Goal: Share content: Share content

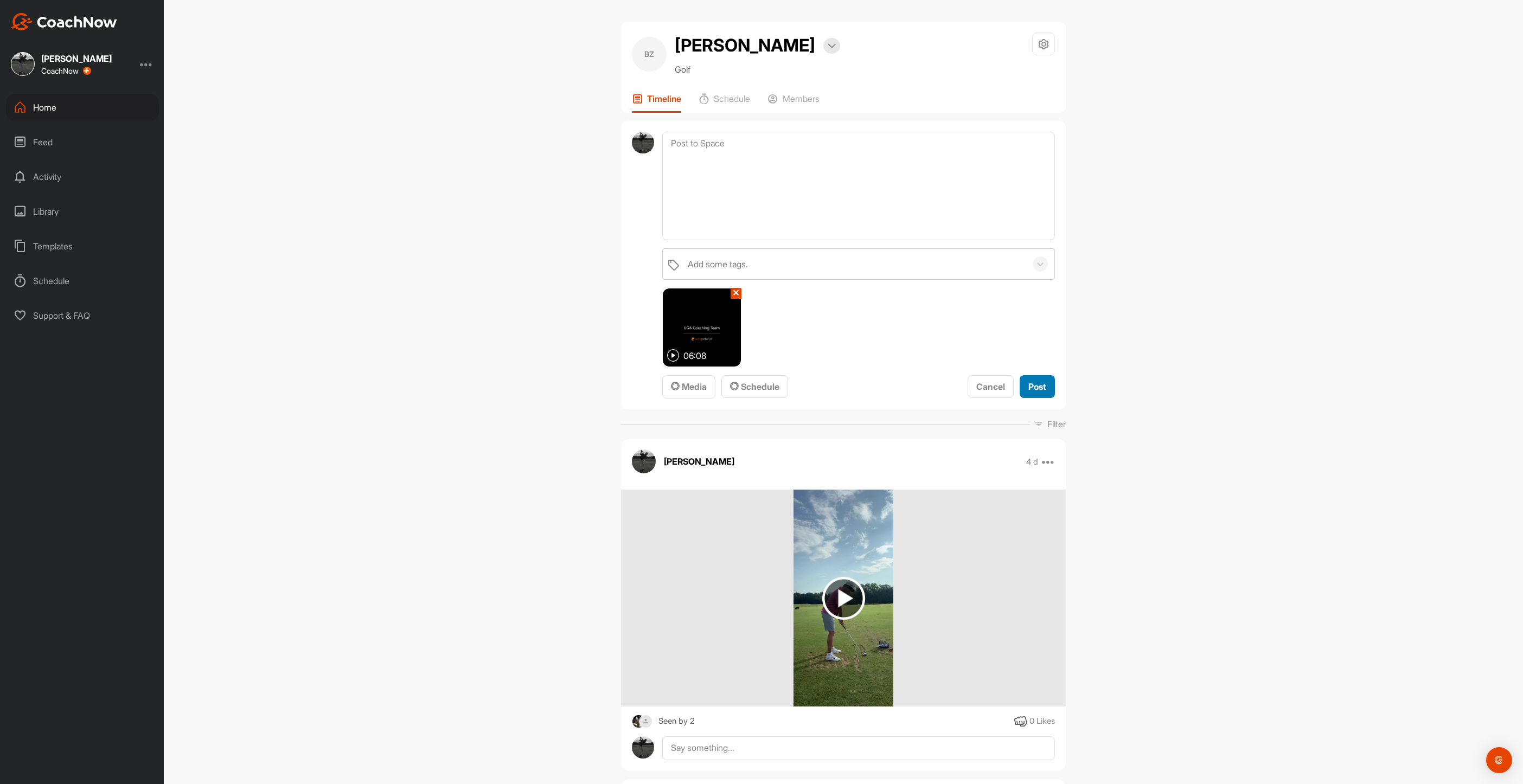
click at [1035, 383] on span "Post" at bounding box center [1038, 386] width 18 height 11
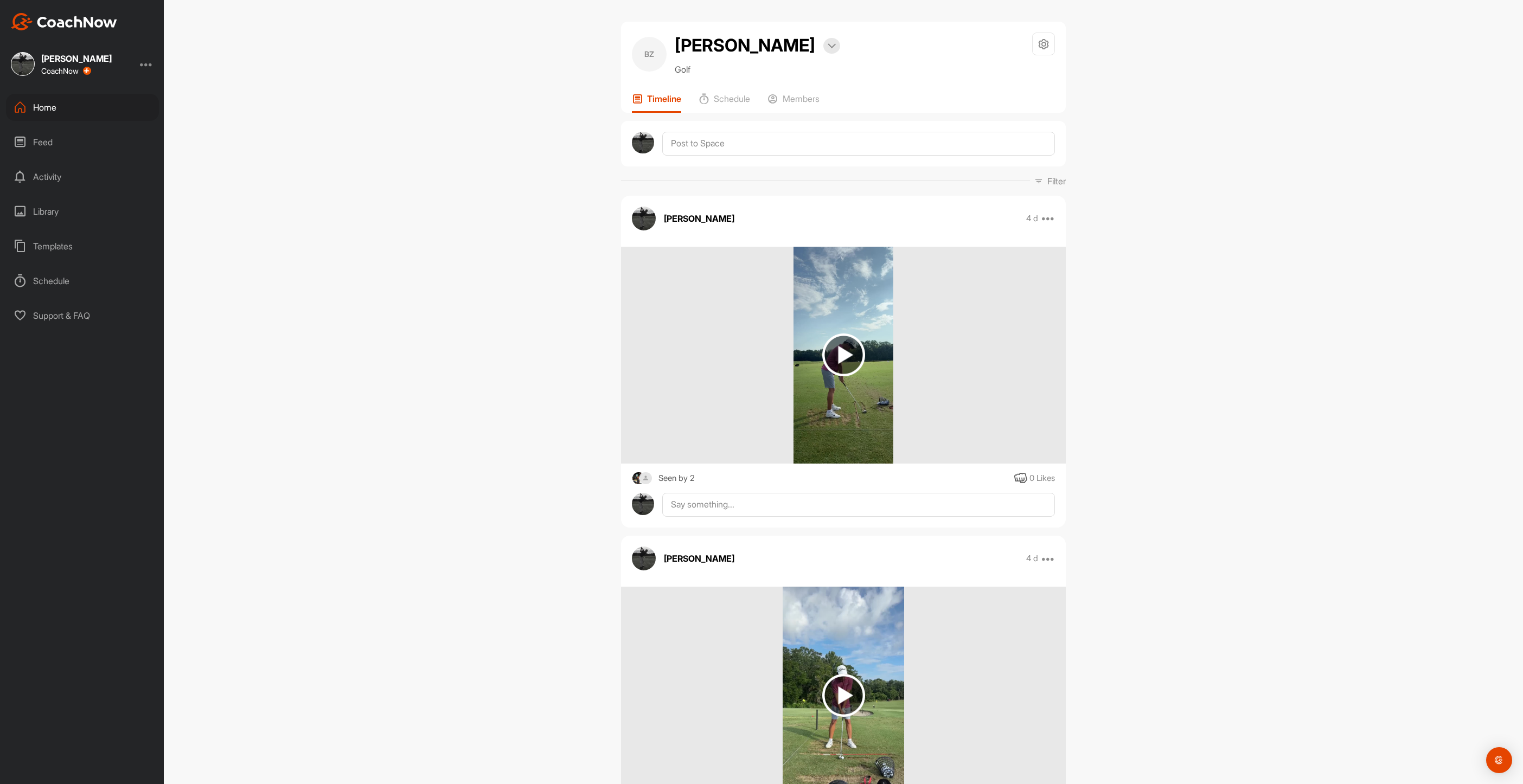
click at [34, 100] on div "Home" at bounding box center [83, 107] width 153 height 27
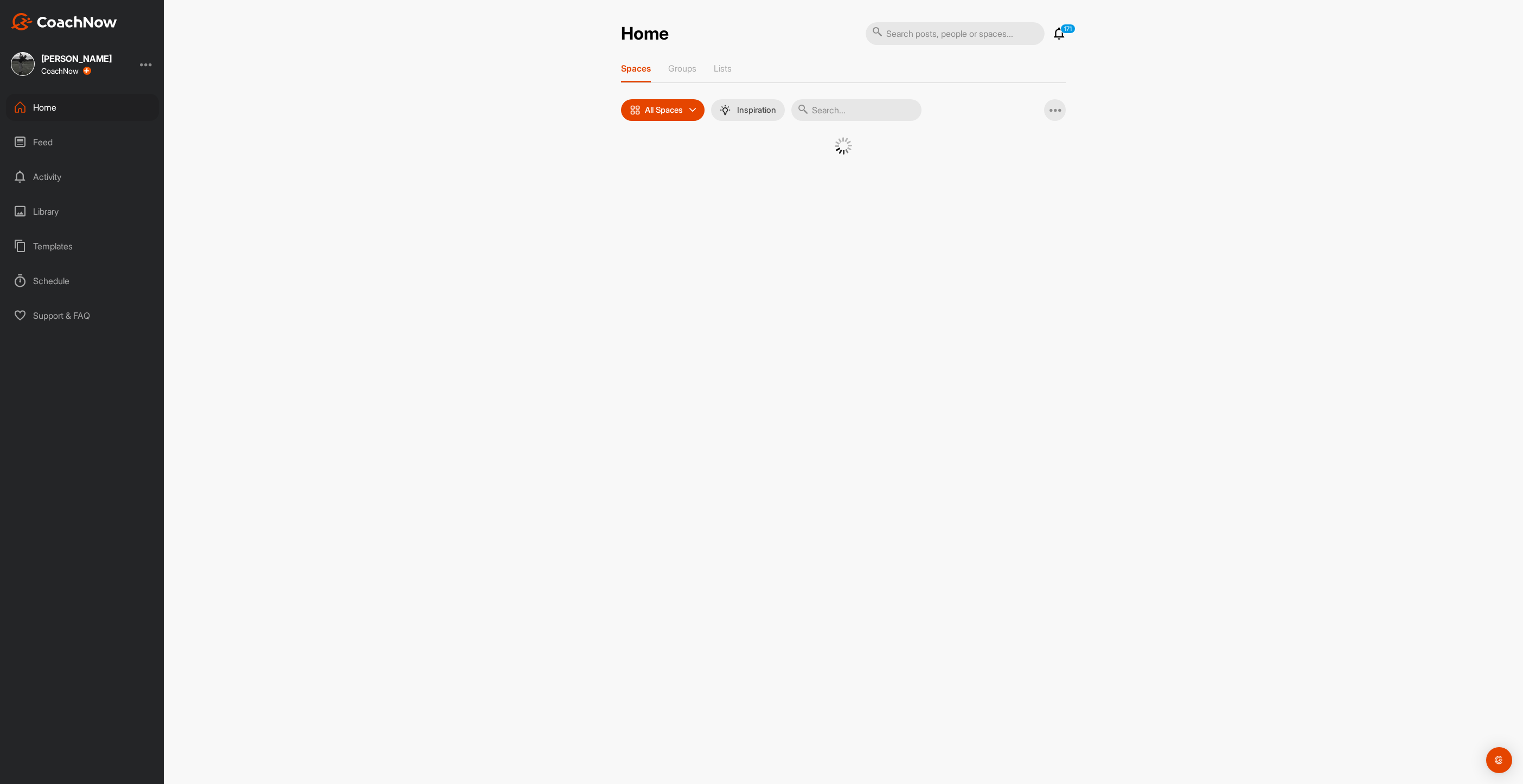
click at [866, 106] on input "text" at bounding box center [856, 110] width 131 height 22
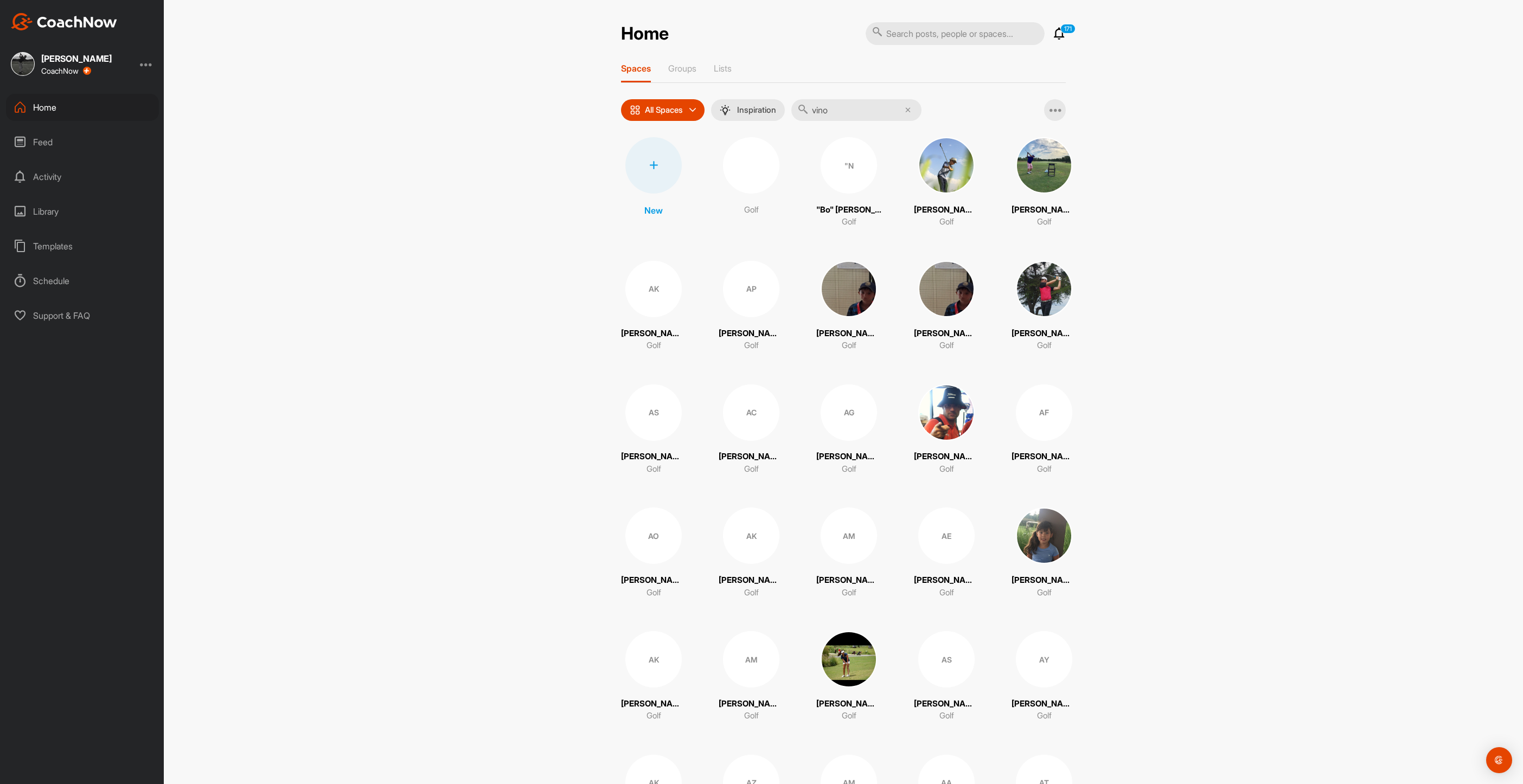
type input "vino"
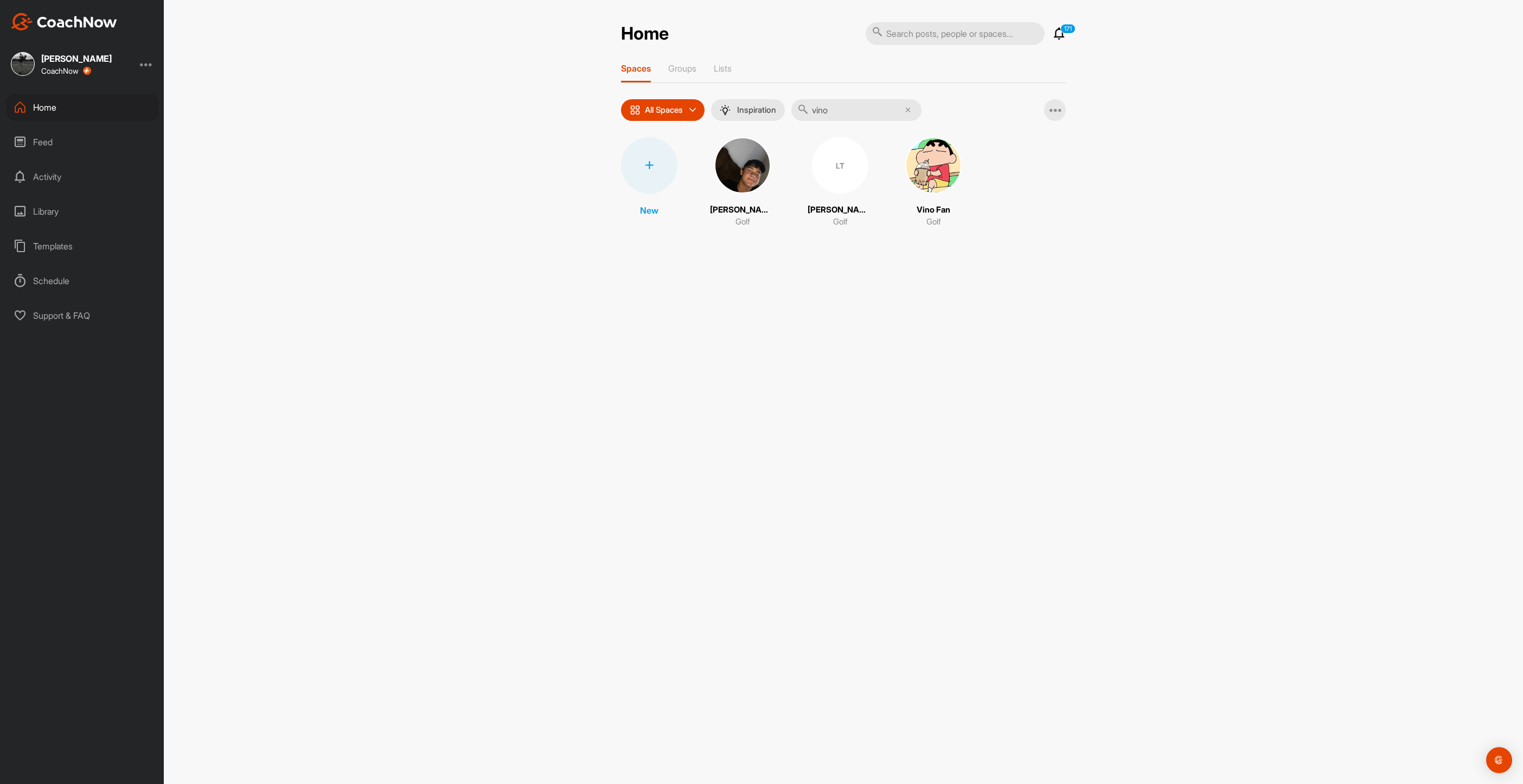
click at [936, 167] on img at bounding box center [933, 165] width 57 height 57
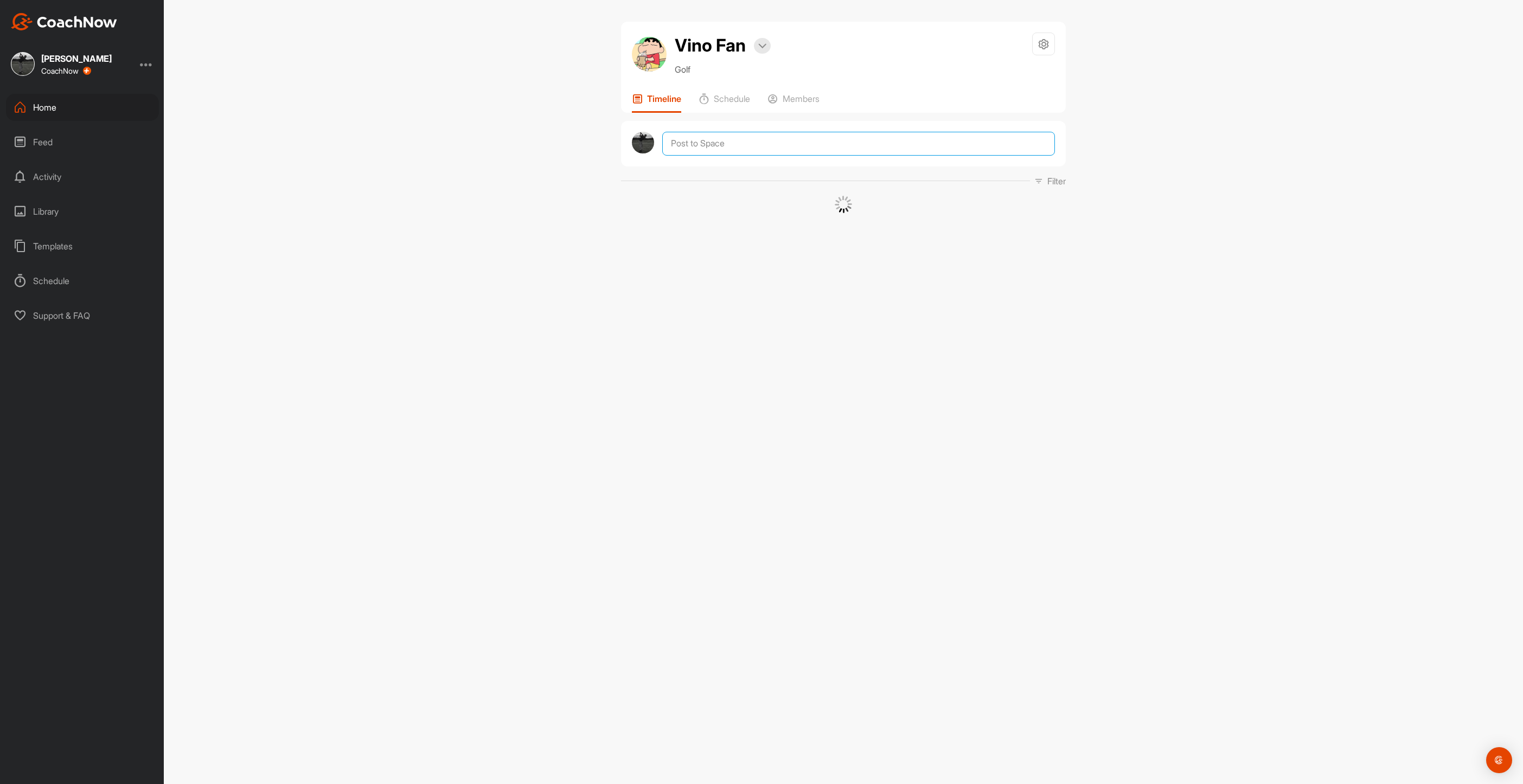
click at [735, 144] on textarea at bounding box center [858, 143] width 393 height 23
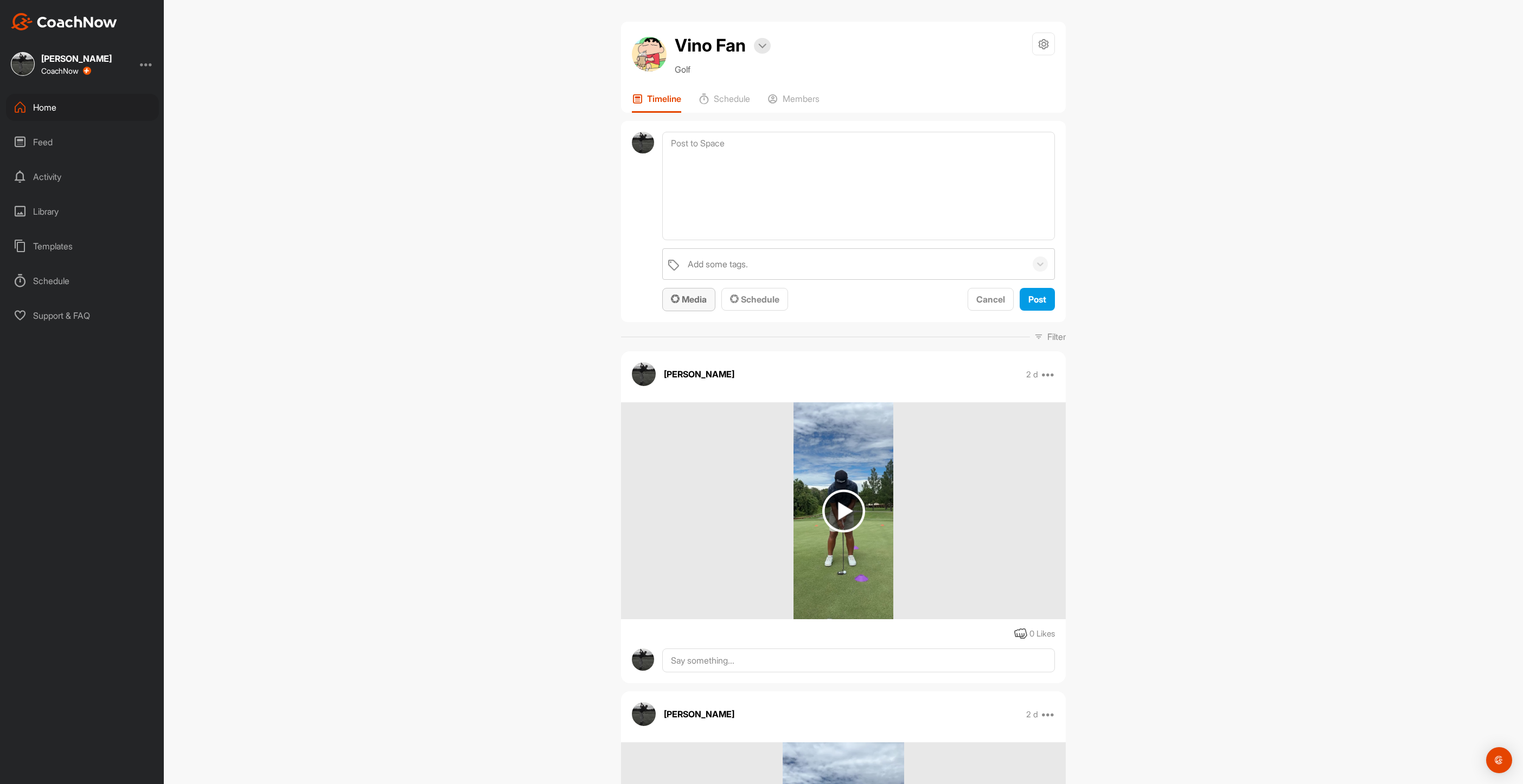
click at [694, 291] on button "Media" at bounding box center [688, 300] width 53 height 23
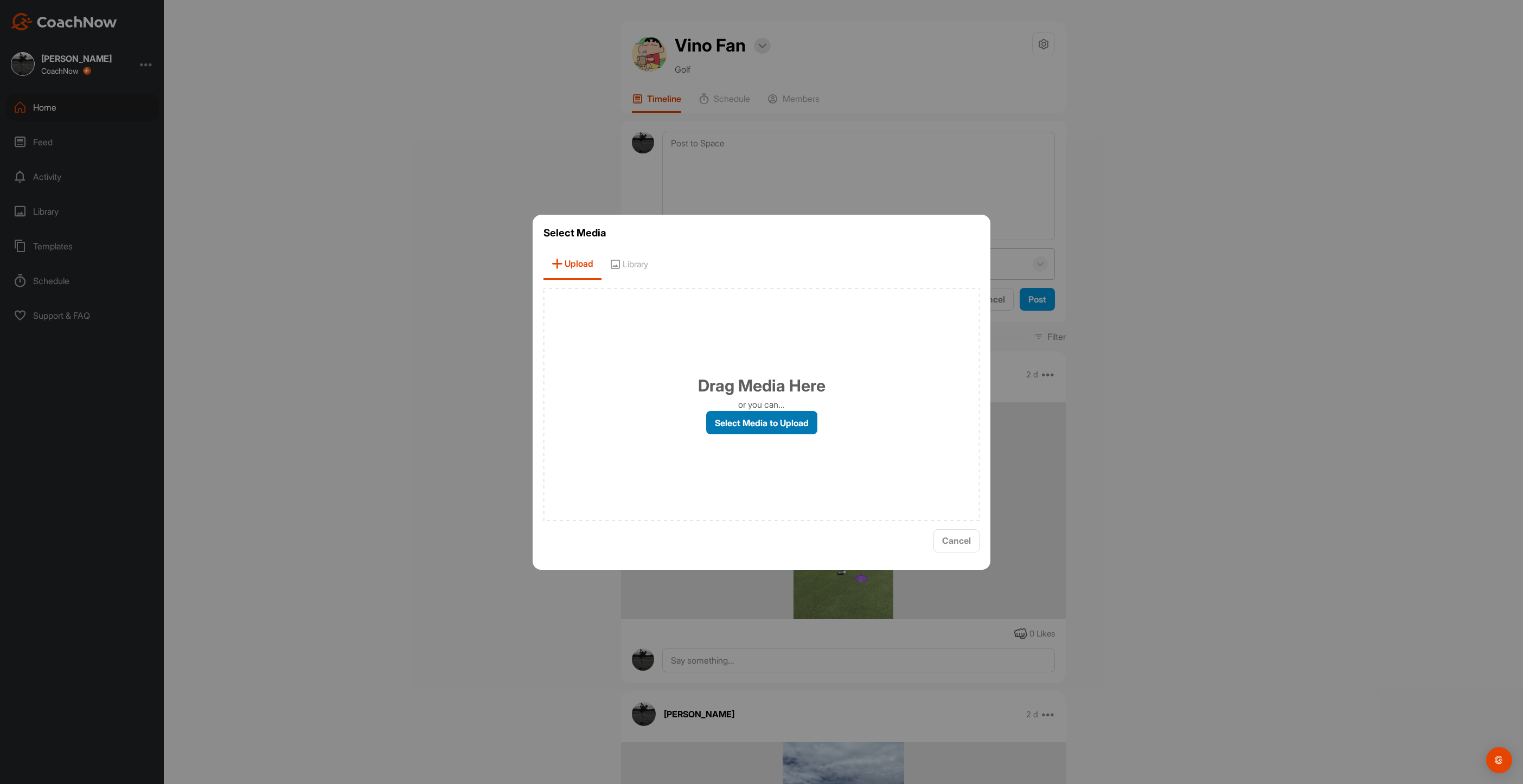
click at [734, 424] on label "Select Media to Upload" at bounding box center [761, 422] width 111 height 23
click at [0, 0] on input "Select Media to Upload" at bounding box center [0, 0] width 0 height 0
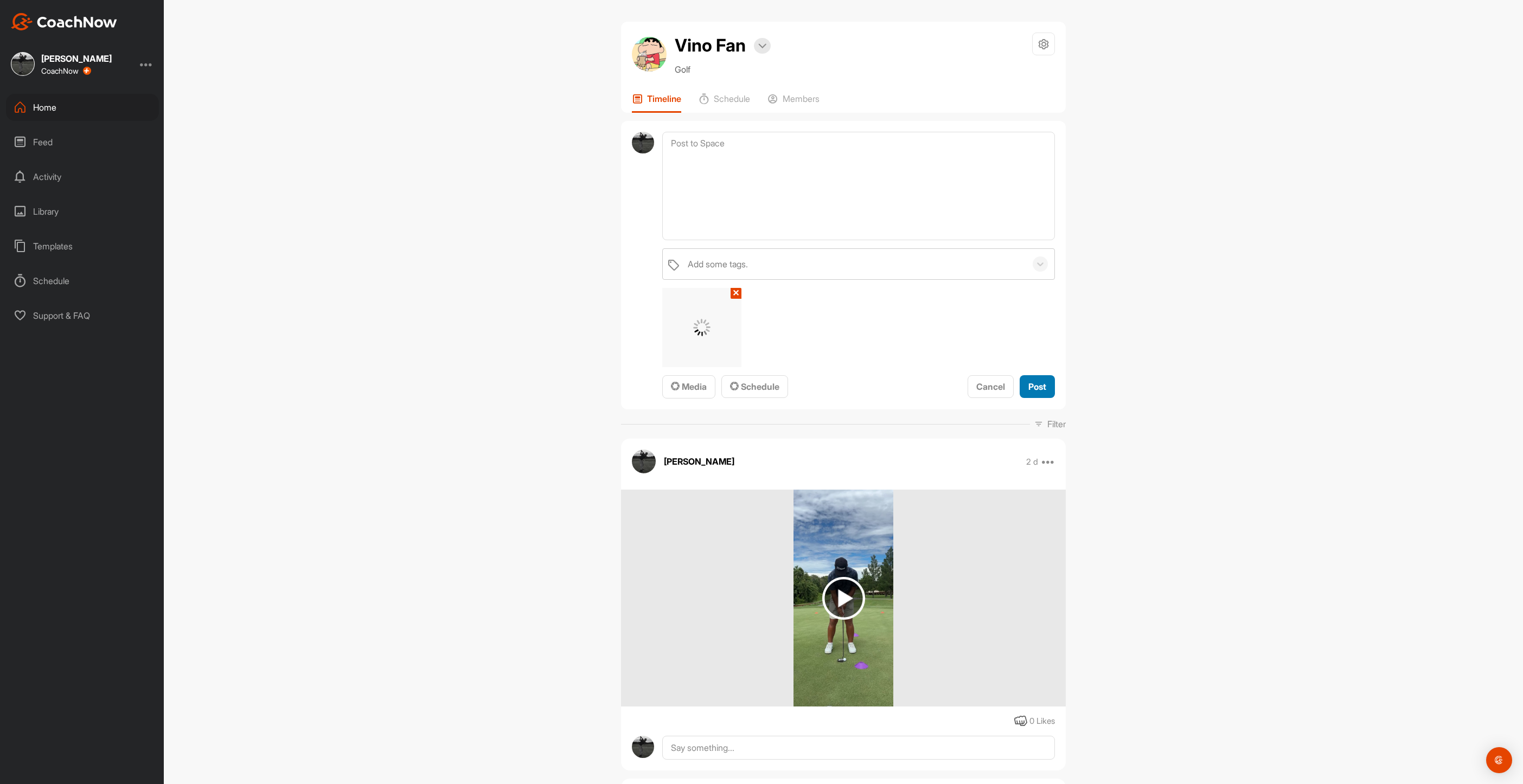
click at [1029, 383] on span "Post" at bounding box center [1038, 386] width 18 height 11
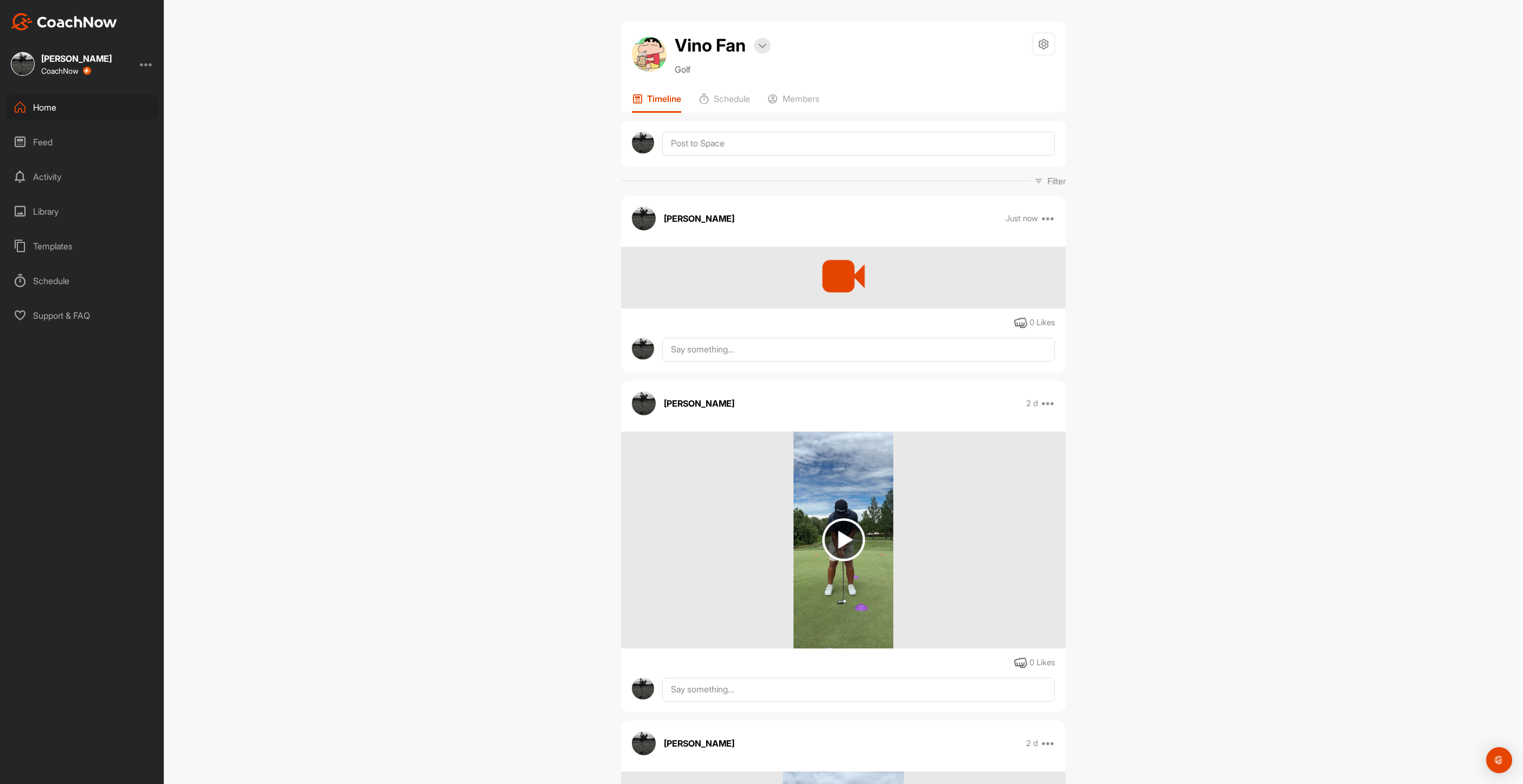
click at [52, 107] on div "Home" at bounding box center [83, 107] width 153 height 27
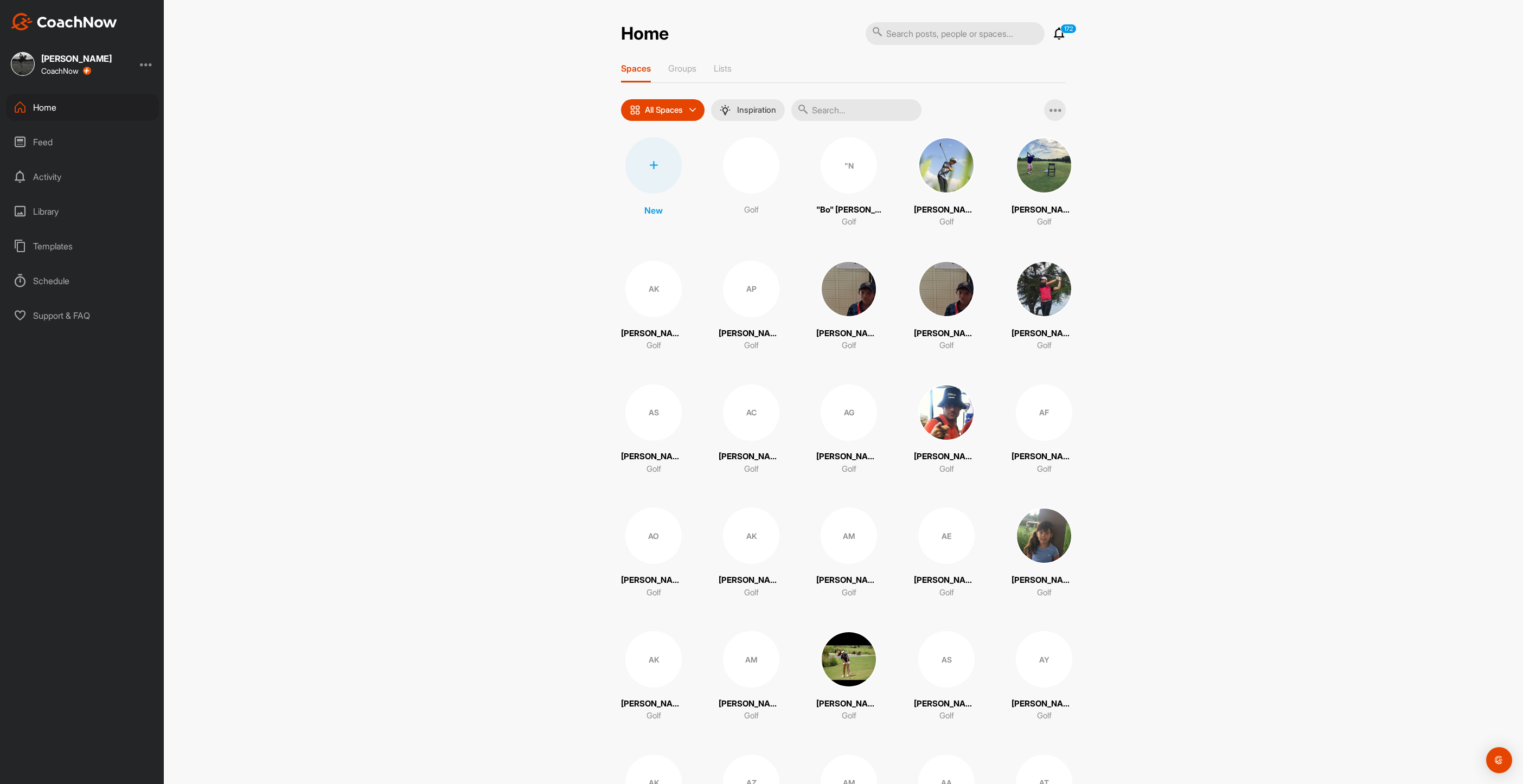
click at [823, 108] on input "text" at bounding box center [856, 110] width 131 height 22
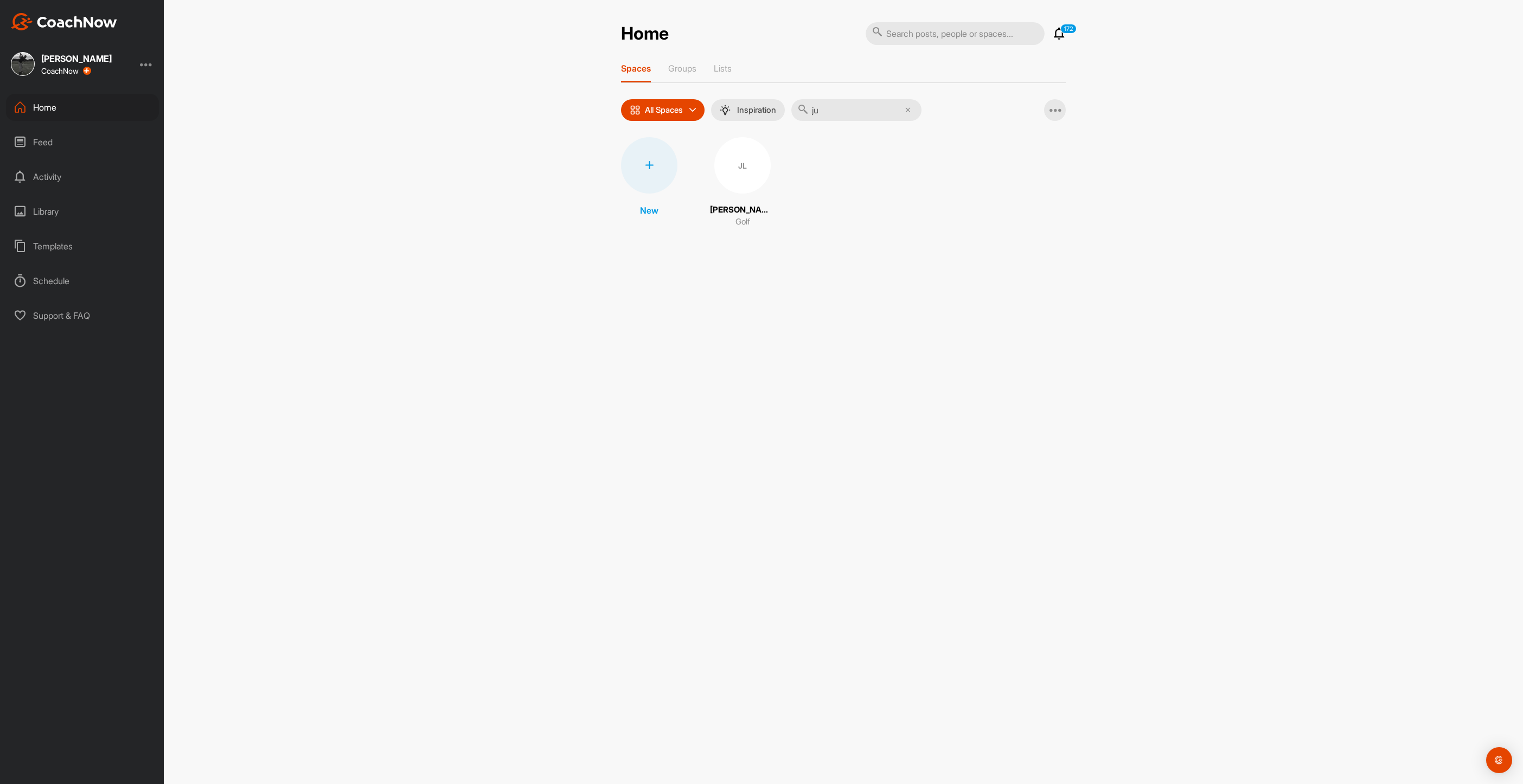
type input "j"
type input "[PERSON_NAME]"
click at [728, 163] on div "JP" at bounding box center [742, 165] width 57 height 57
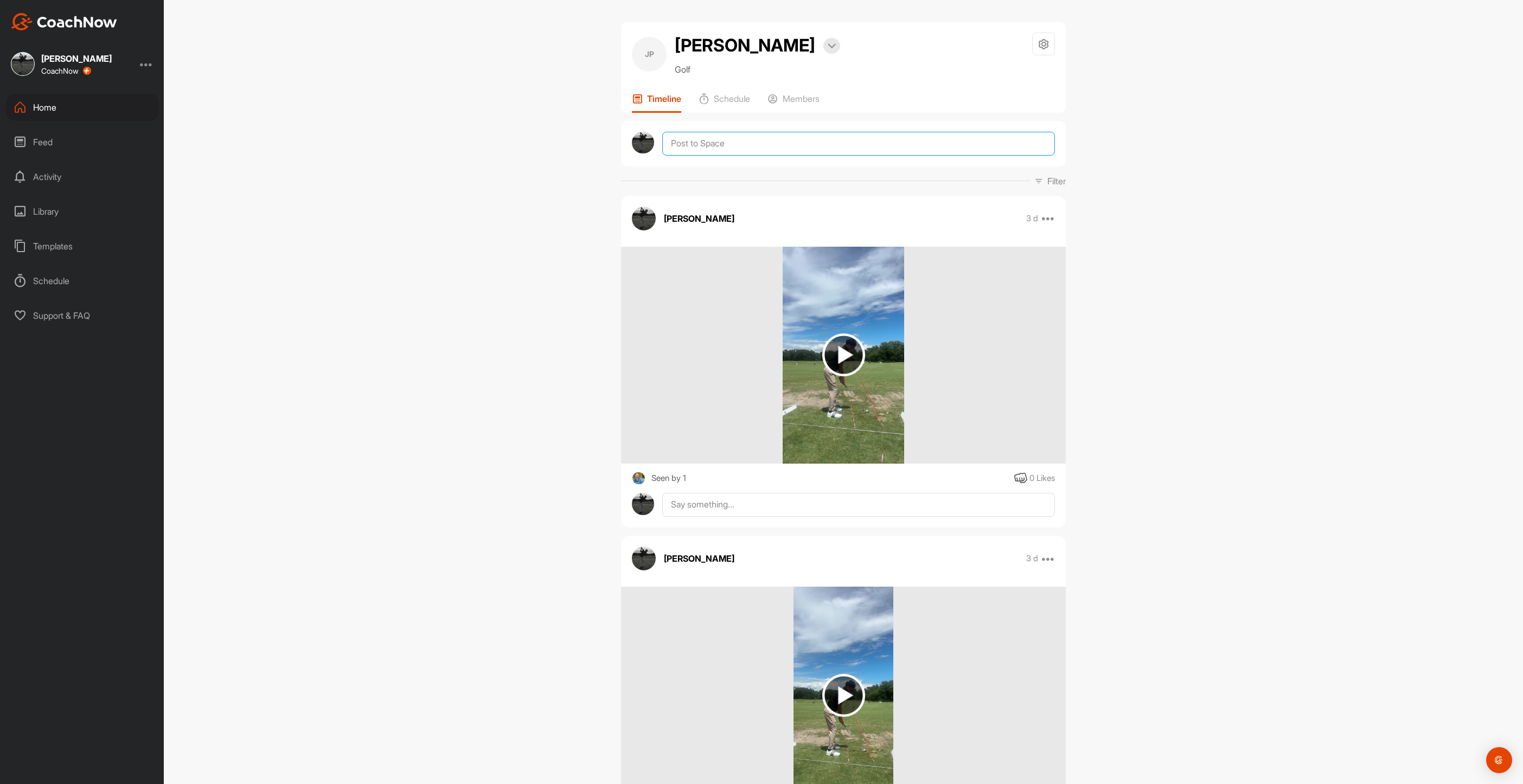
click at [744, 147] on textarea at bounding box center [858, 143] width 393 height 23
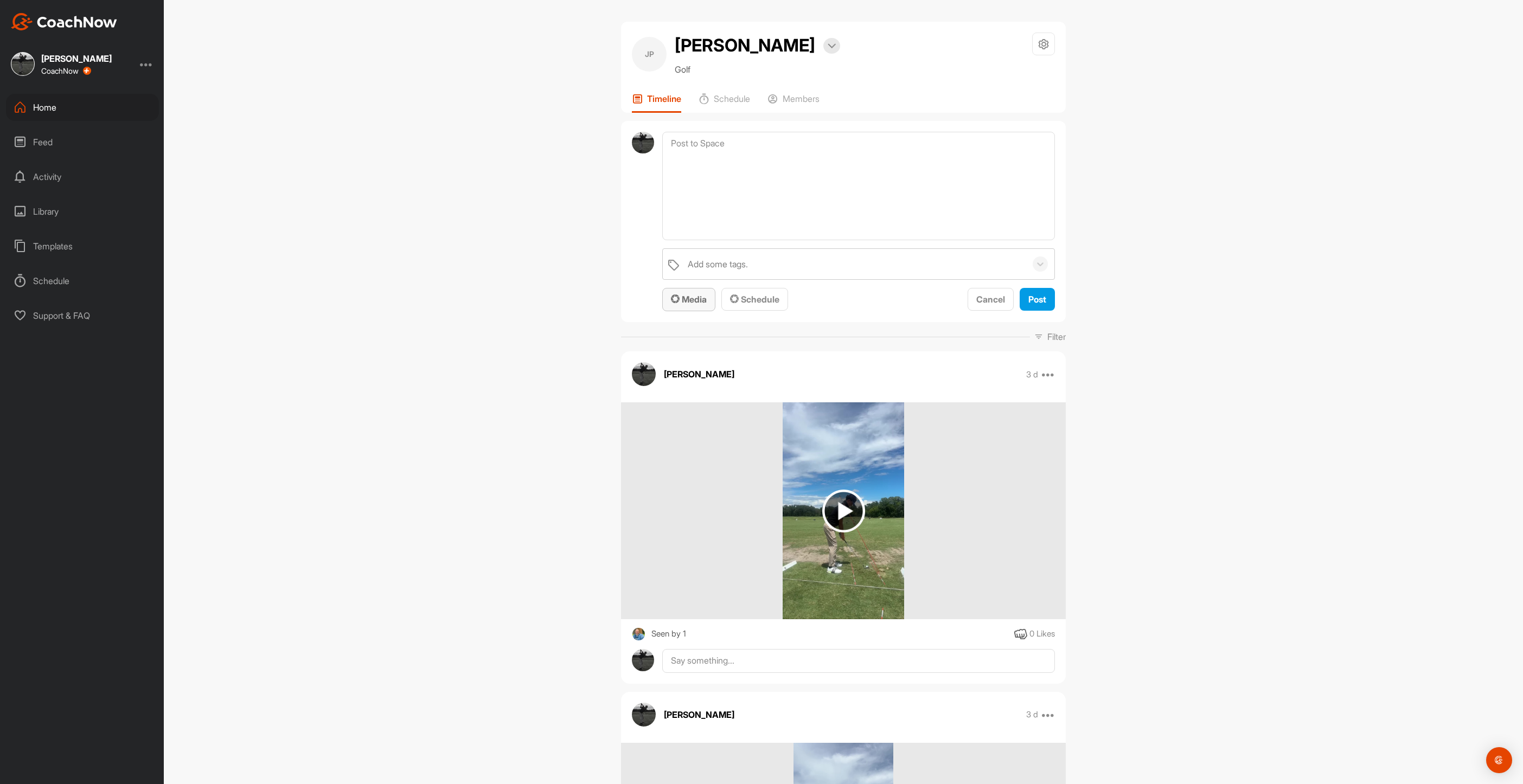
click at [692, 298] on span "Media" at bounding box center [689, 299] width 36 height 11
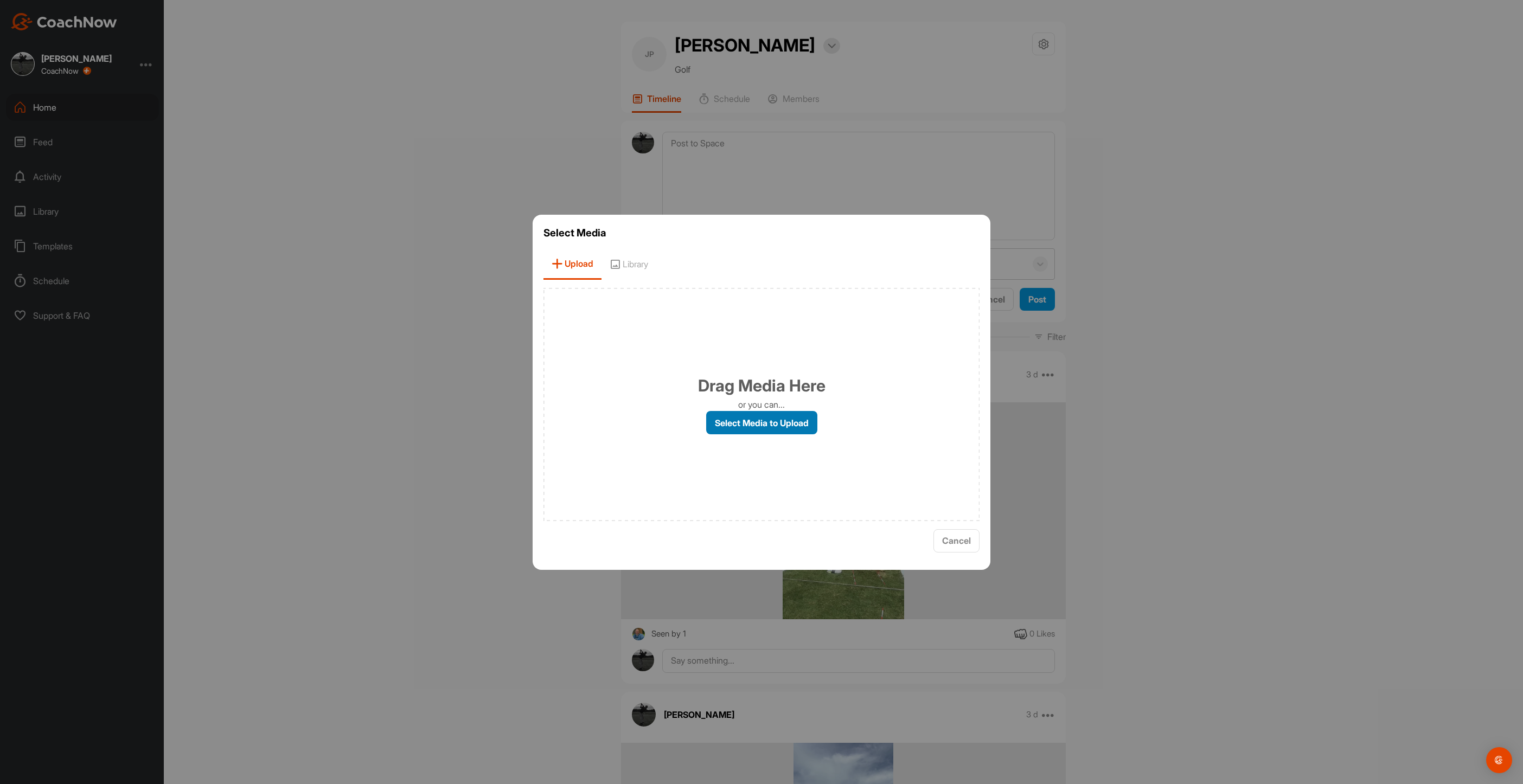
click at [778, 415] on label "Select Media to Upload" at bounding box center [761, 422] width 111 height 23
click at [0, 0] on input "Select Media to Upload" at bounding box center [0, 0] width 0 height 0
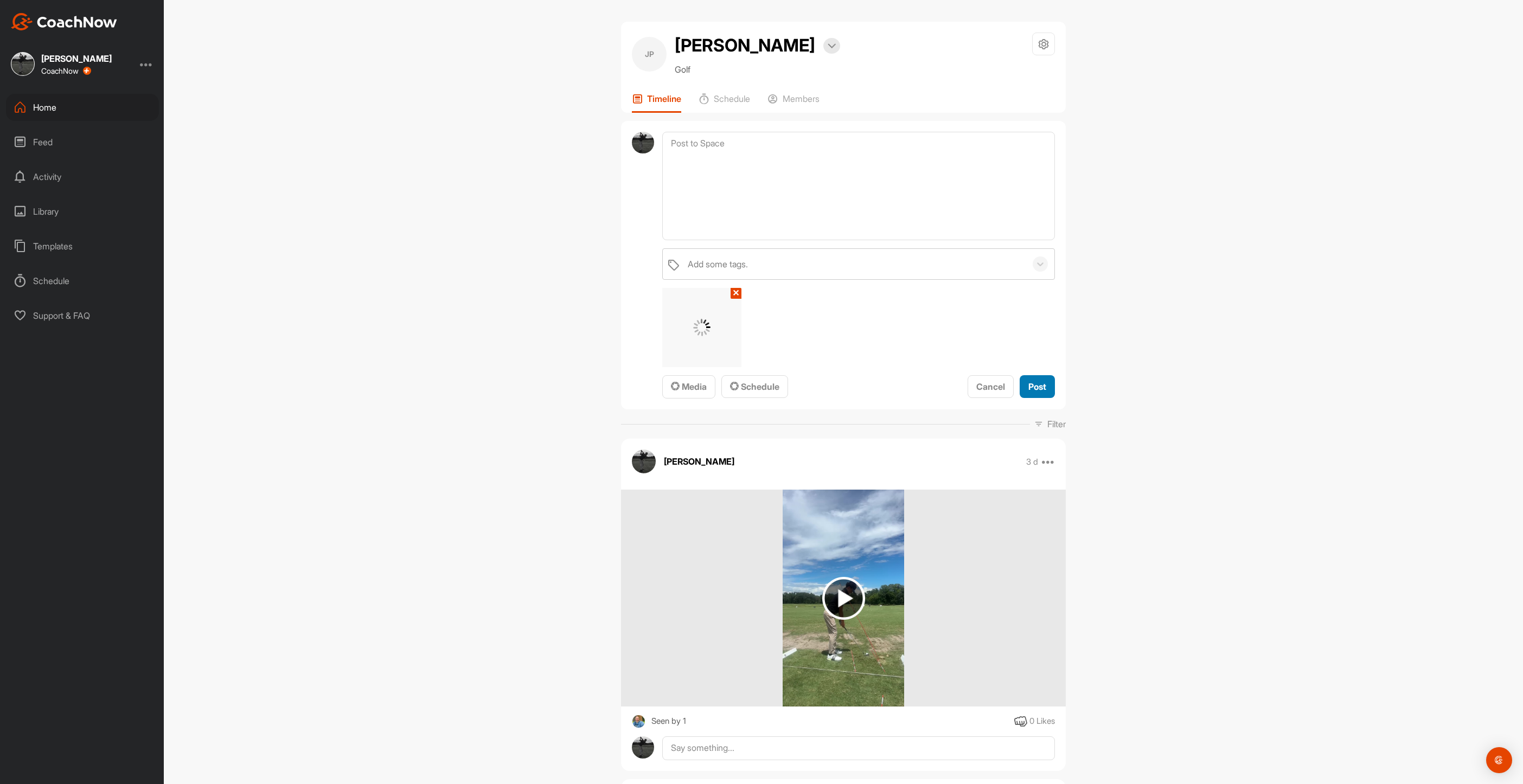
click at [1029, 381] on div "Post" at bounding box center [1038, 386] width 18 height 13
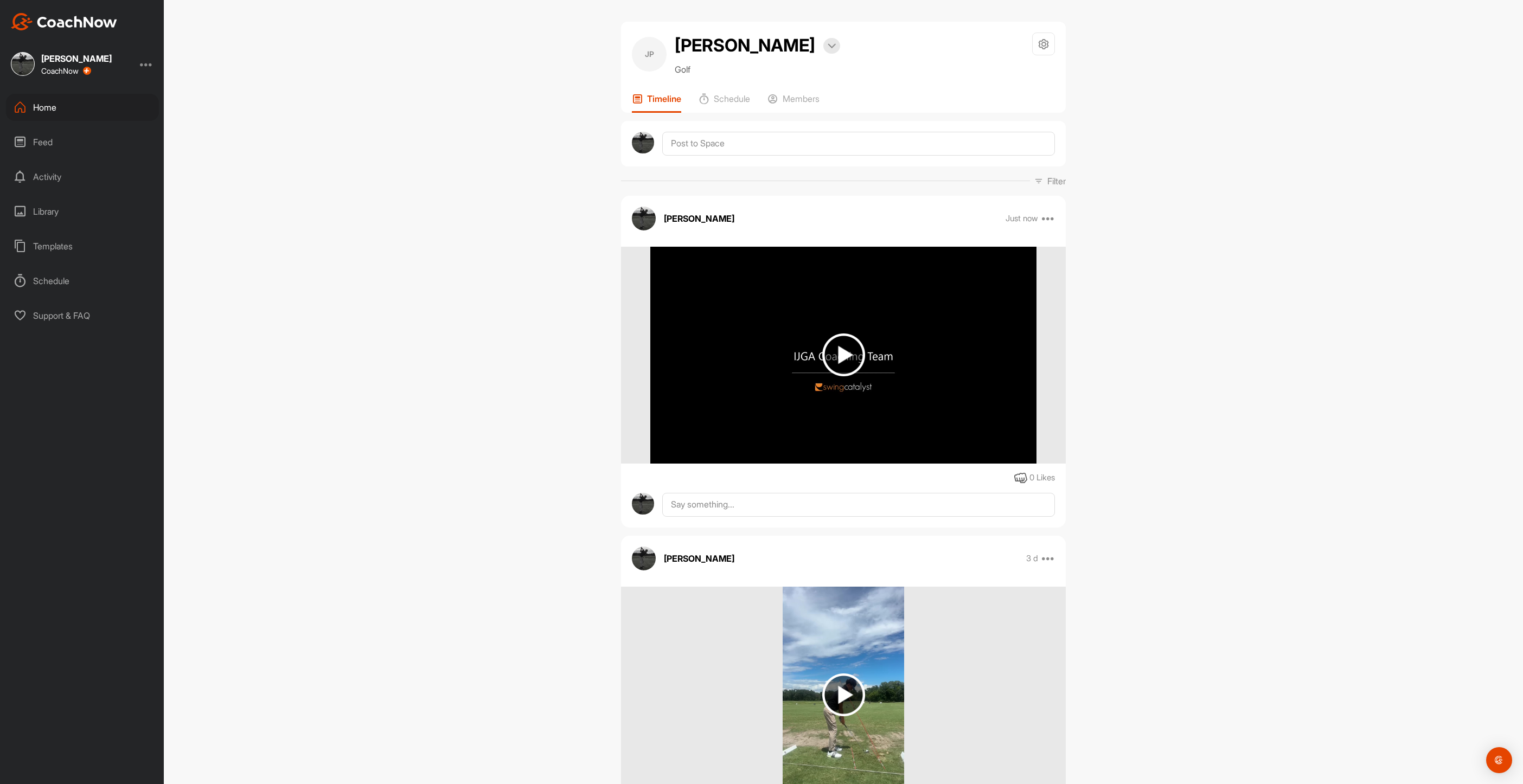
click at [32, 104] on div "Home" at bounding box center [83, 107] width 153 height 27
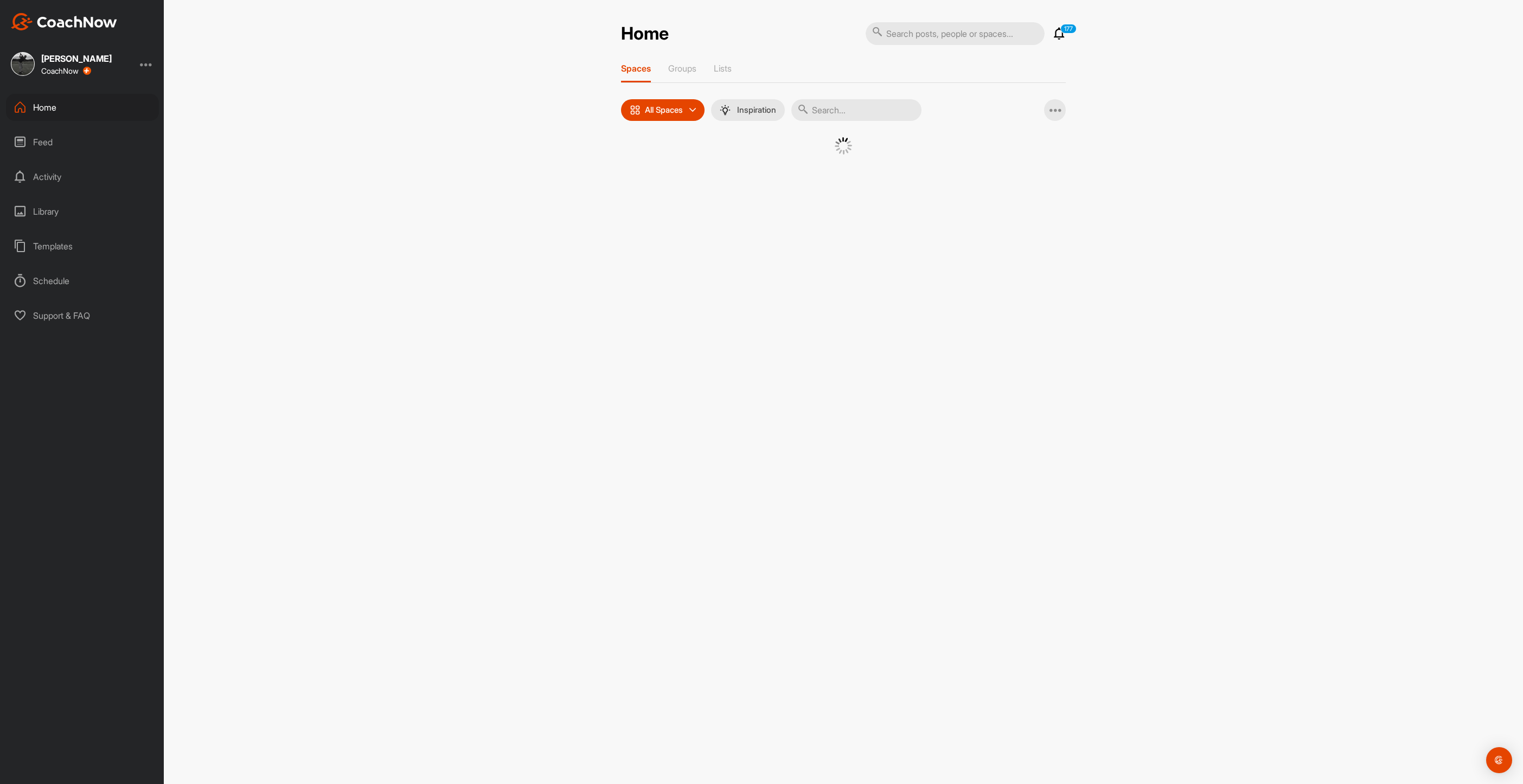
click at [905, 113] on input "text" at bounding box center [856, 110] width 131 height 22
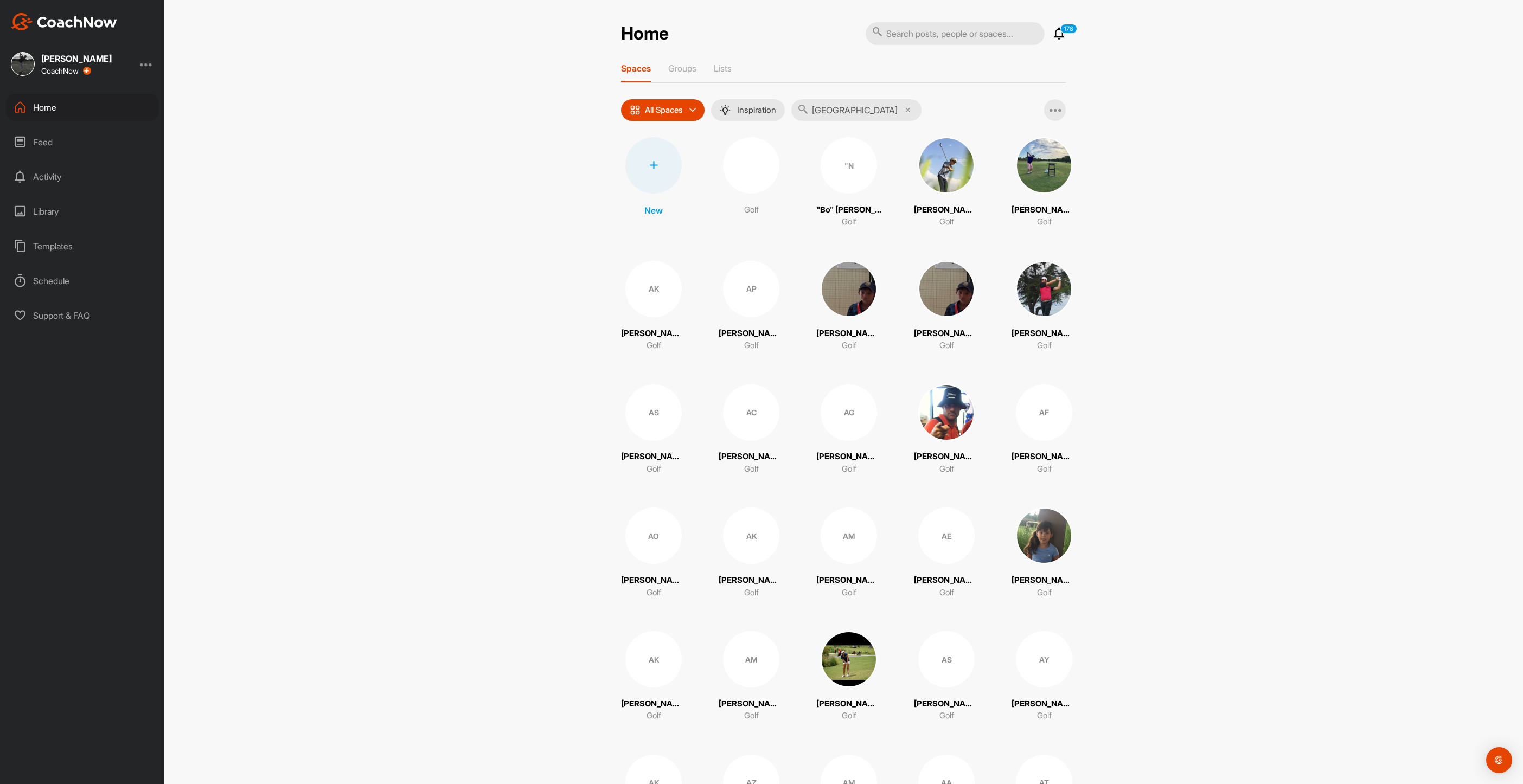
type input "[GEOGRAPHIC_DATA]"
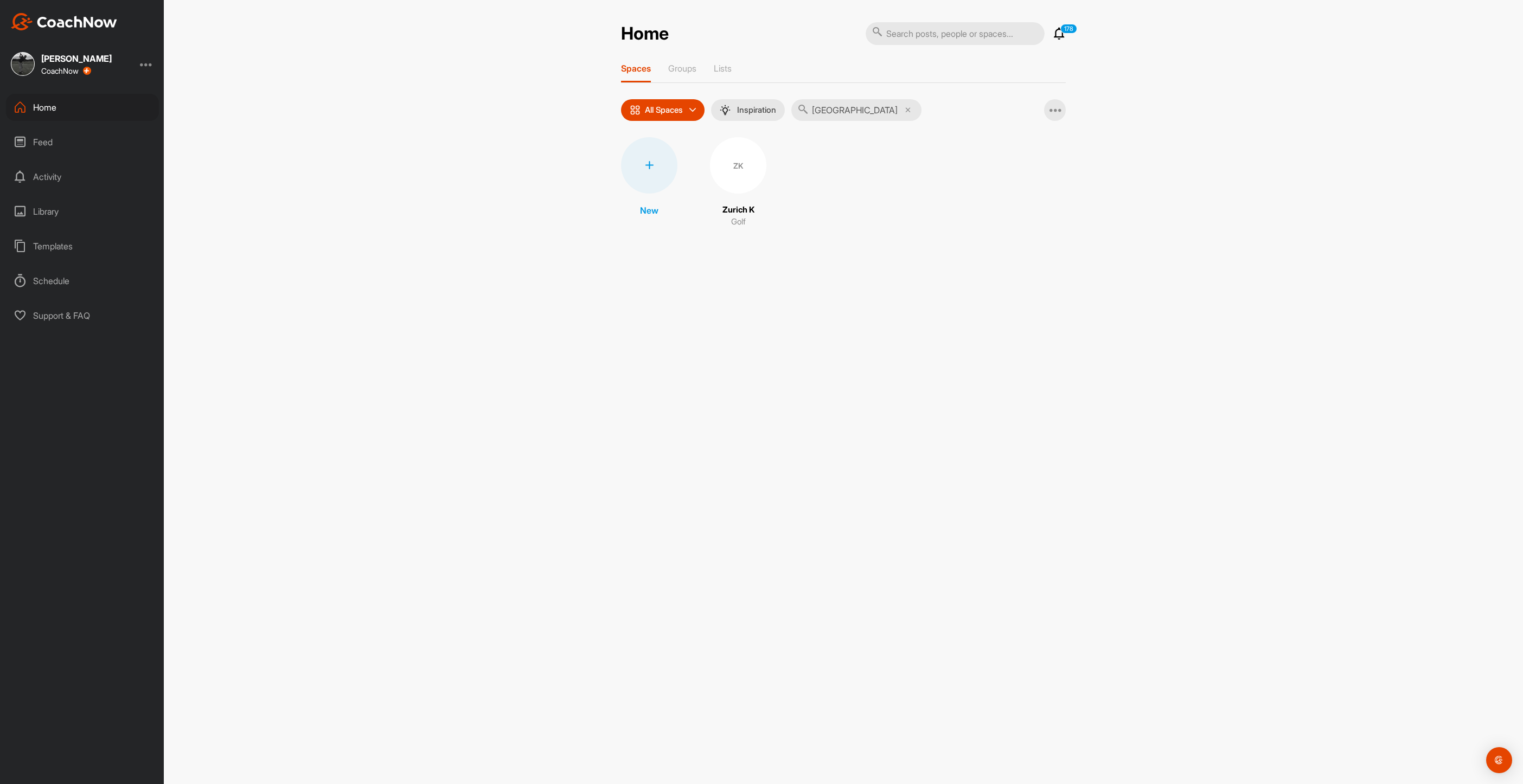
click at [744, 169] on div "ZK" at bounding box center [738, 165] width 57 height 57
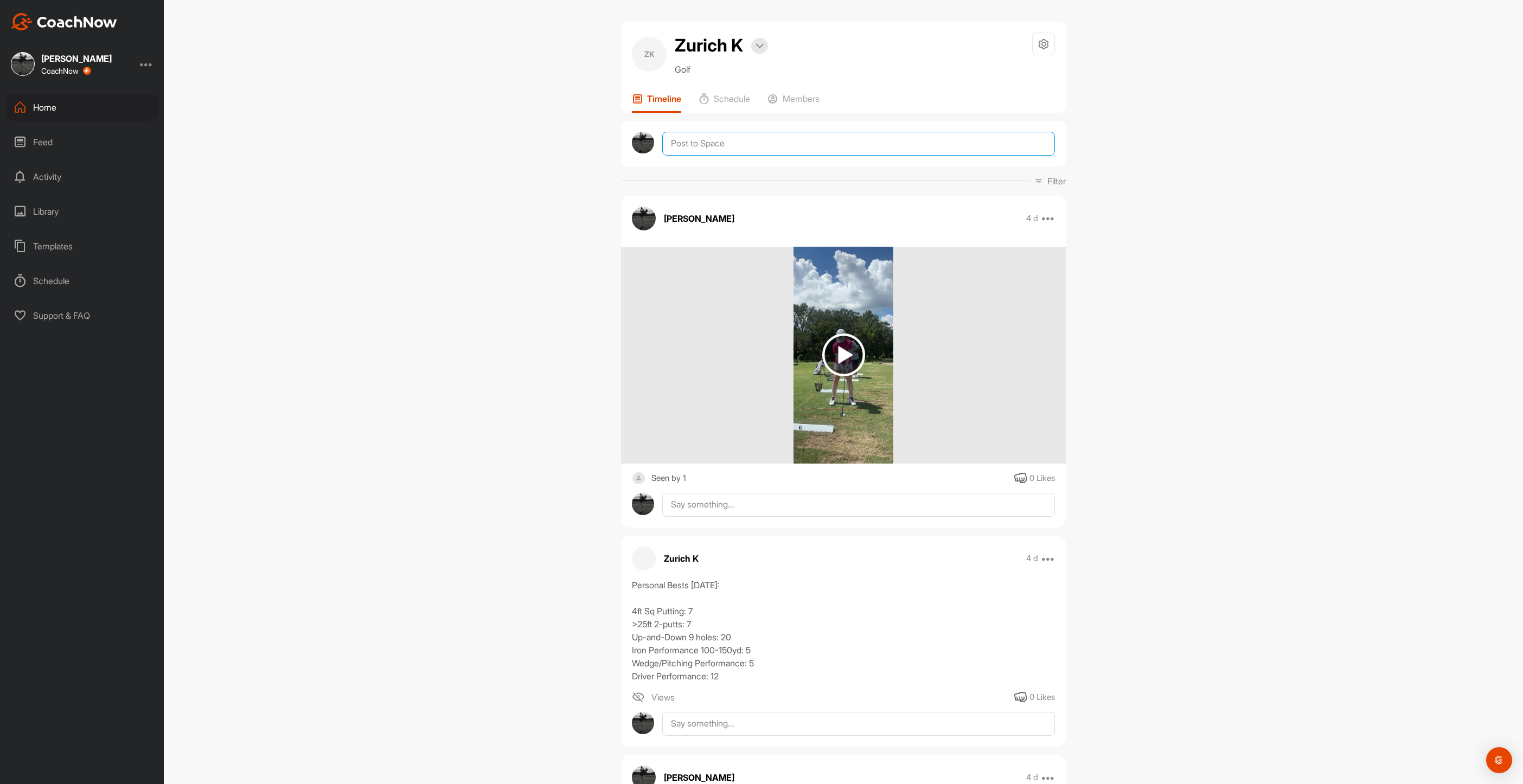
click at [689, 140] on textarea at bounding box center [858, 143] width 393 height 23
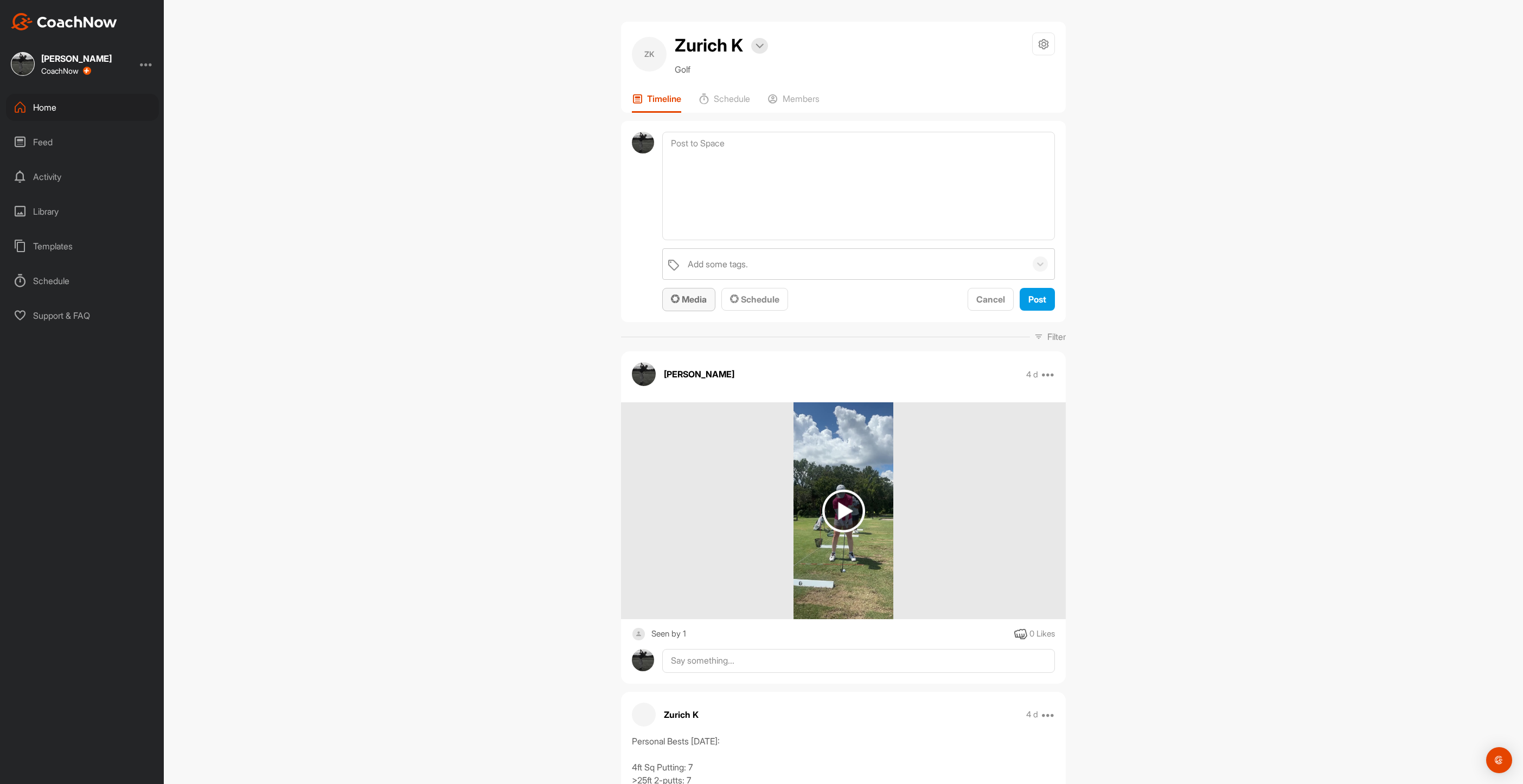
click at [690, 299] on span "Media" at bounding box center [689, 299] width 36 height 11
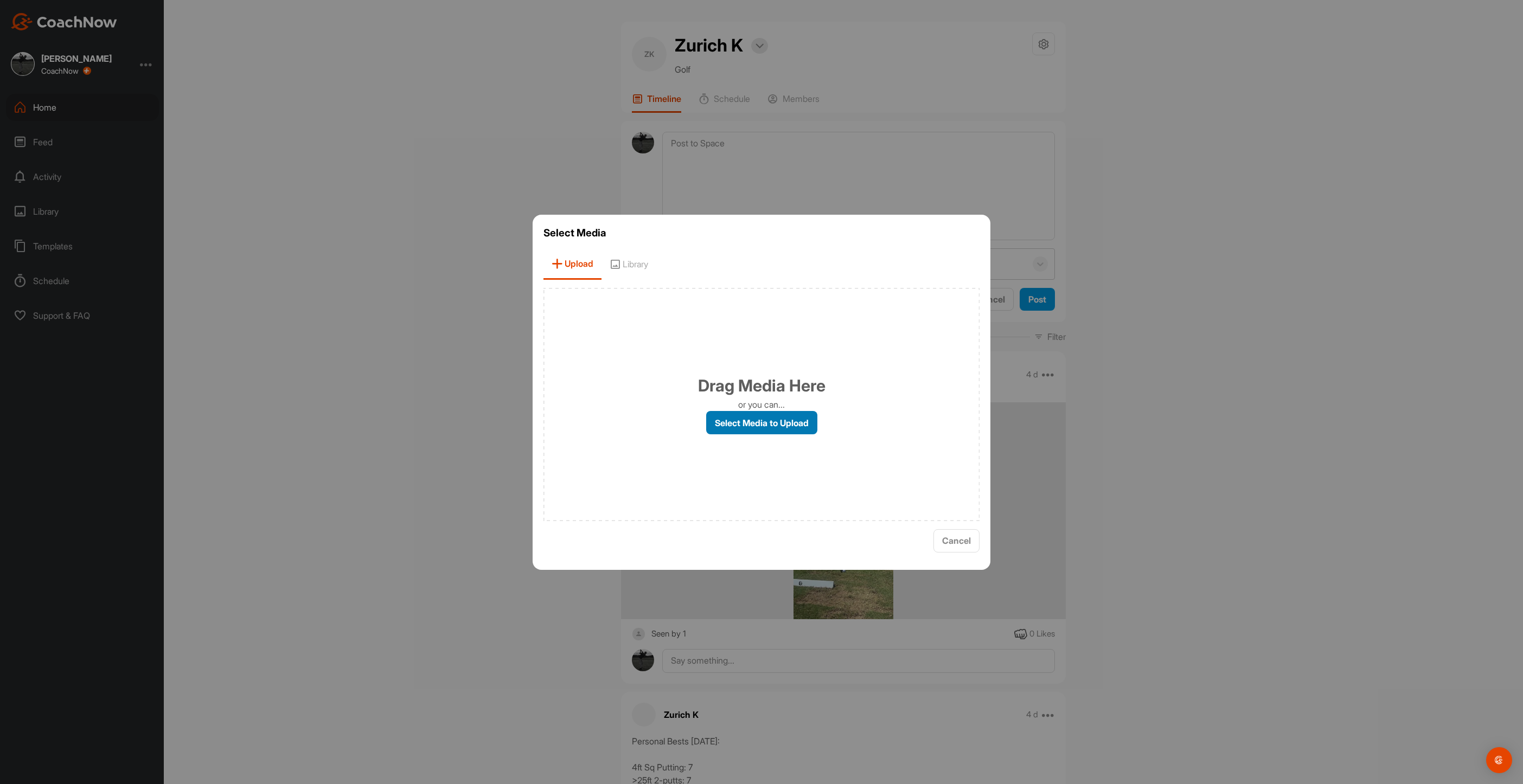
click at [791, 424] on label "Select Media to Upload" at bounding box center [761, 422] width 111 height 23
click at [0, 0] on input "Select Media to Upload" at bounding box center [0, 0] width 0 height 0
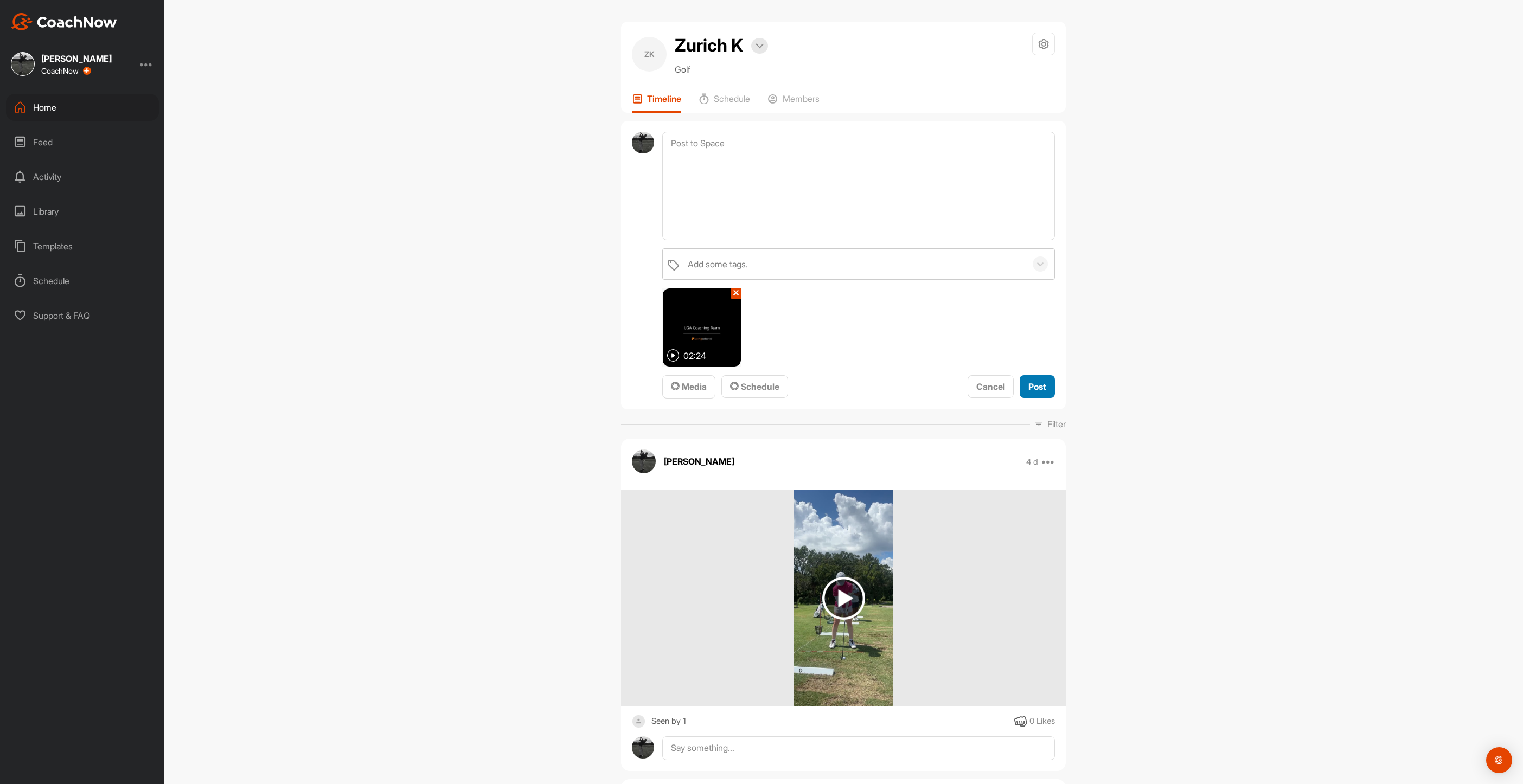
click at [1035, 386] on span "Post" at bounding box center [1038, 386] width 18 height 11
